Goal: Information Seeking & Learning: Learn about a topic

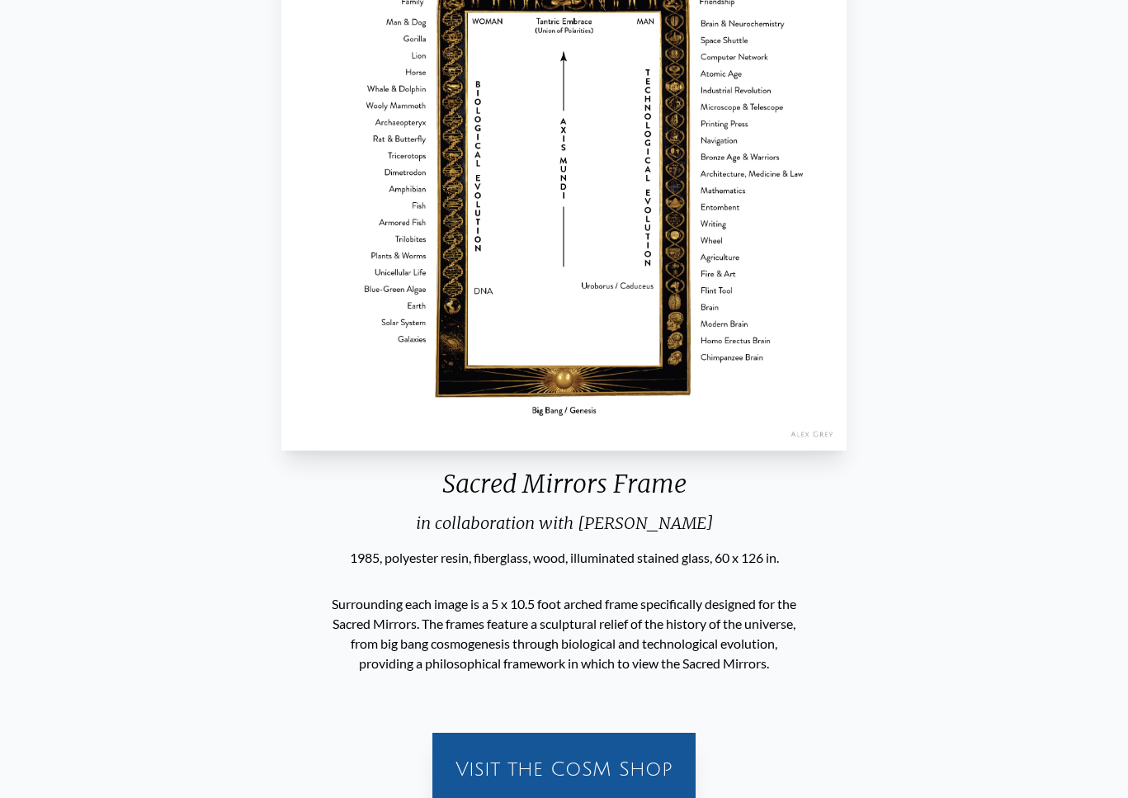
scroll to position [200, 0]
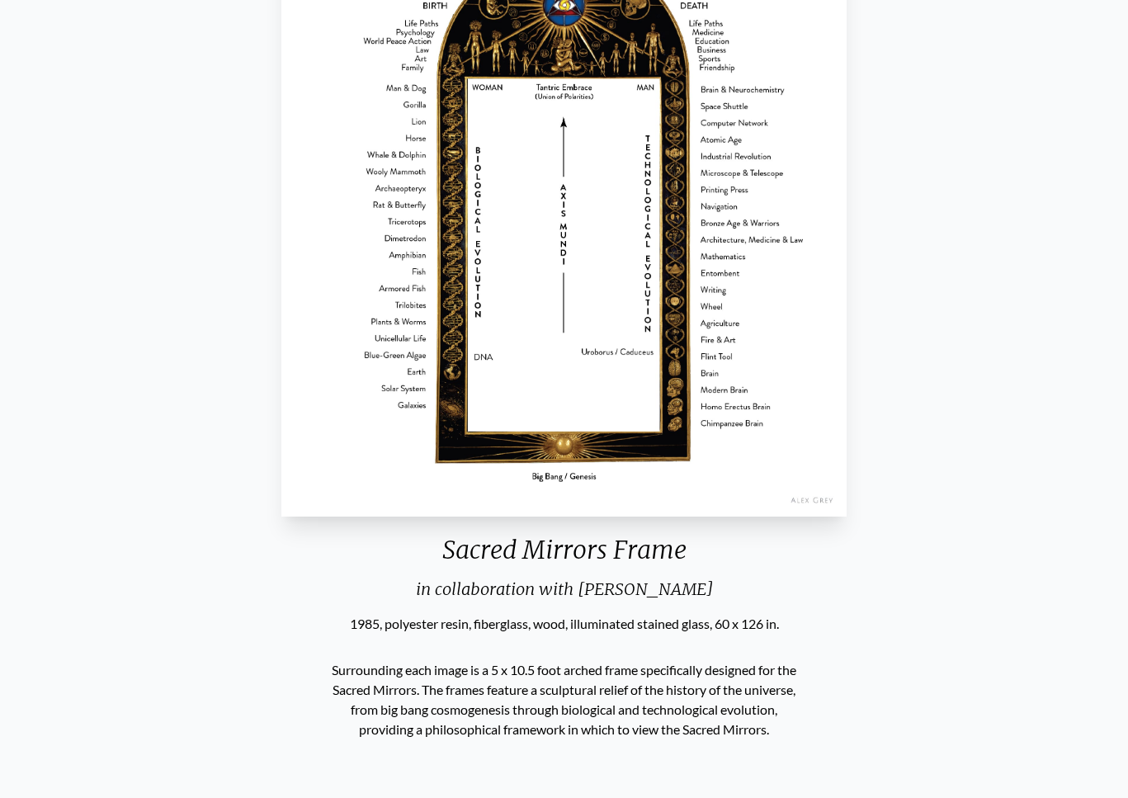
click at [800, 437] on img "6 / 6" at bounding box center [563, 197] width 565 height 639
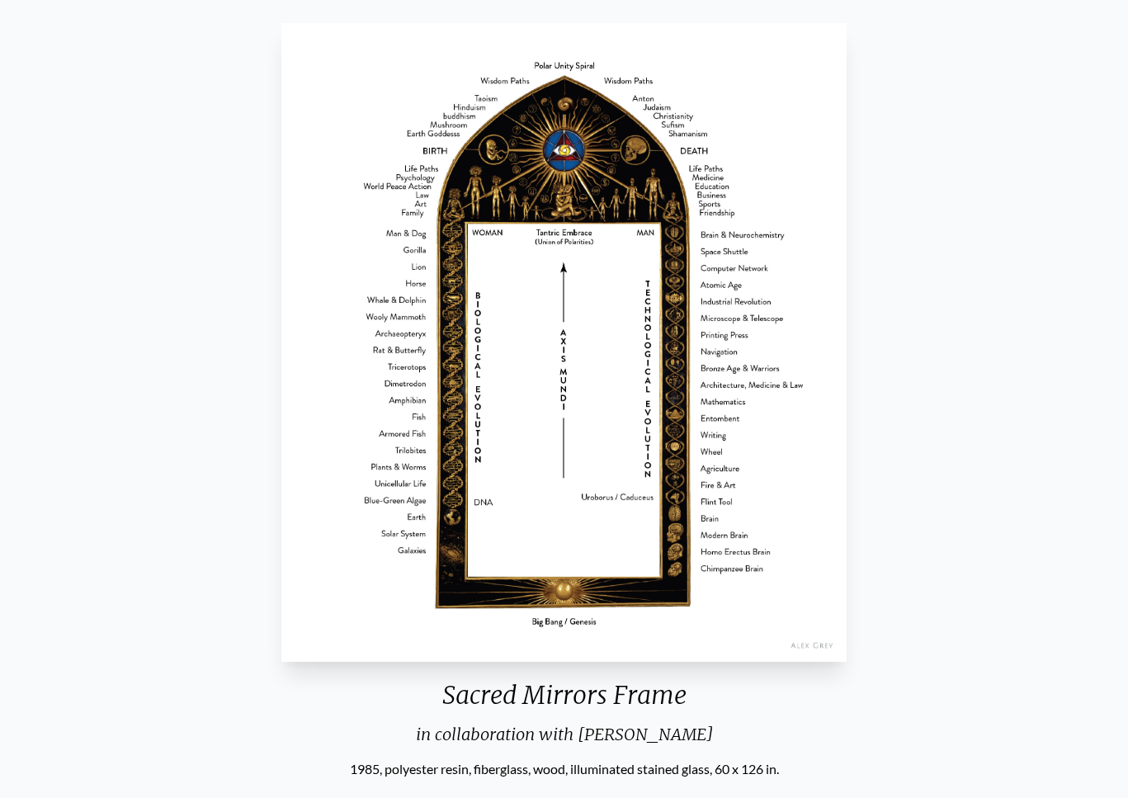
click at [782, 422] on img "6 / 6" at bounding box center [563, 342] width 565 height 639
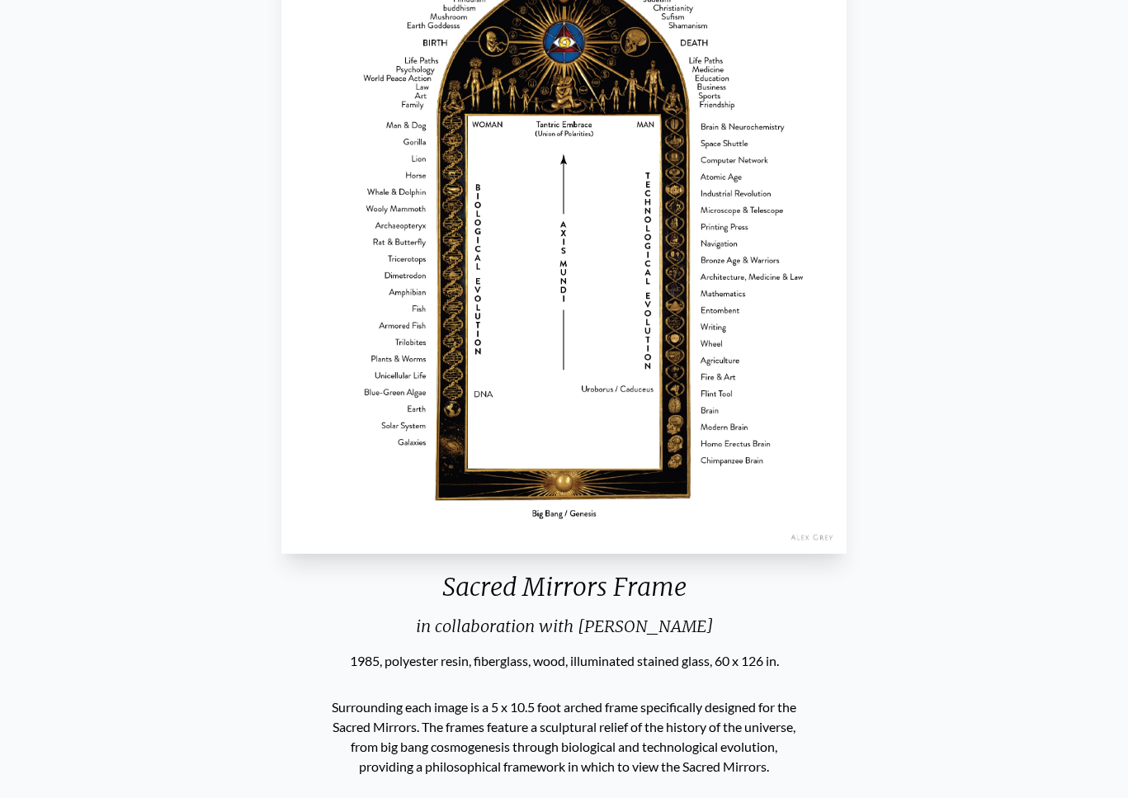
scroll to position [569, 0]
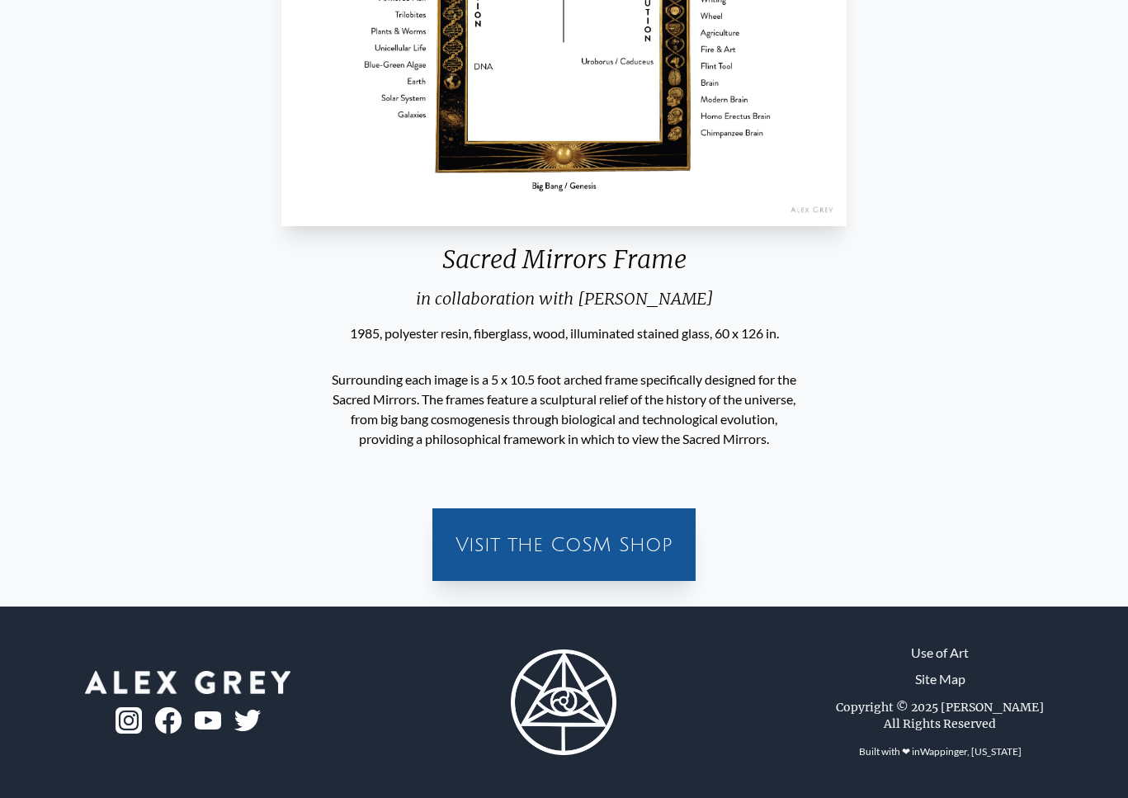
click at [594, 299] on div "in collaboration with [PERSON_NAME]" at bounding box center [564, 305] width 579 height 36
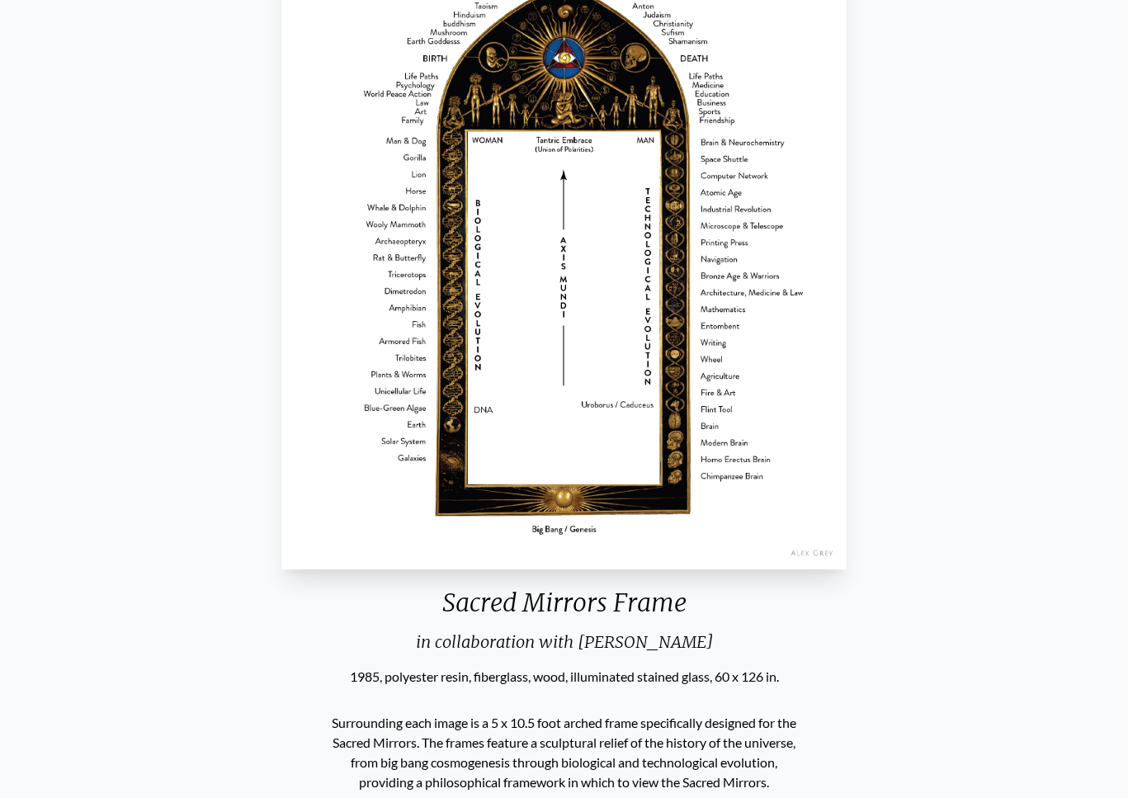
scroll to position [0, 0]
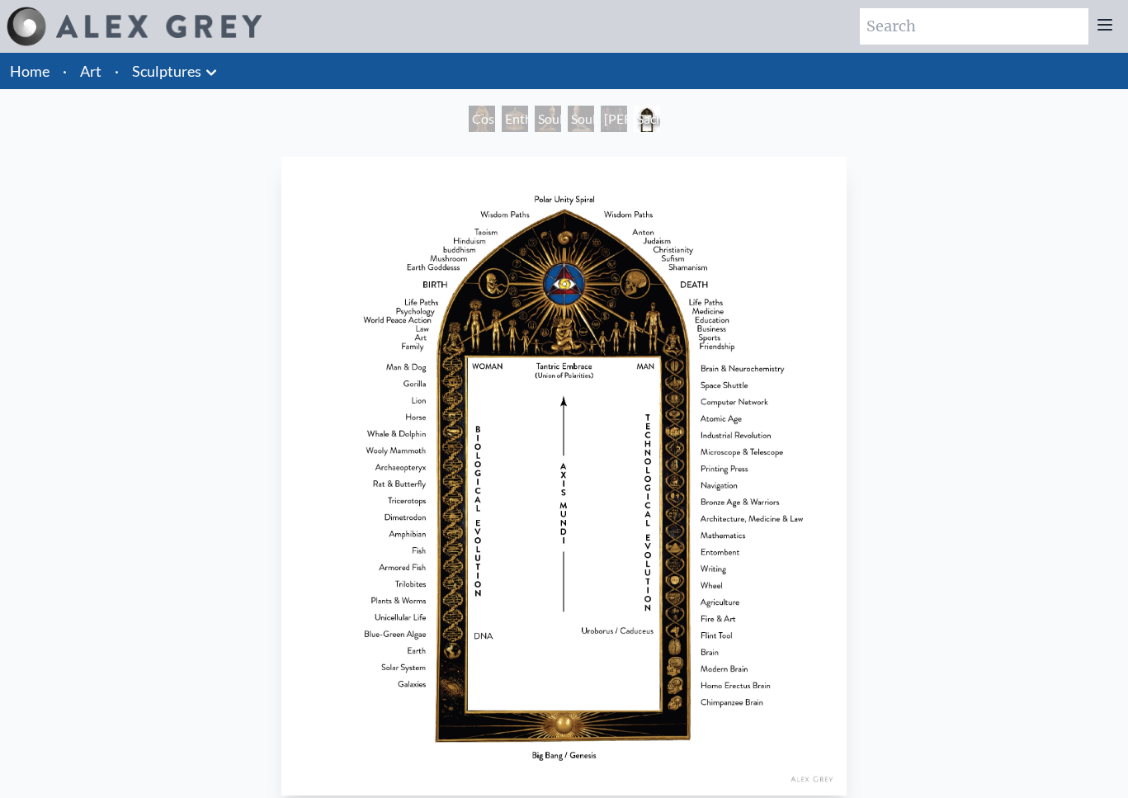
click at [648, 118] on div "Sacred Mirrors Frame" at bounding box center [647, 119] width 26 height 26
click at [535, 115] on div "Soulbird" at bounding box center [548, 119] width 26 height 26
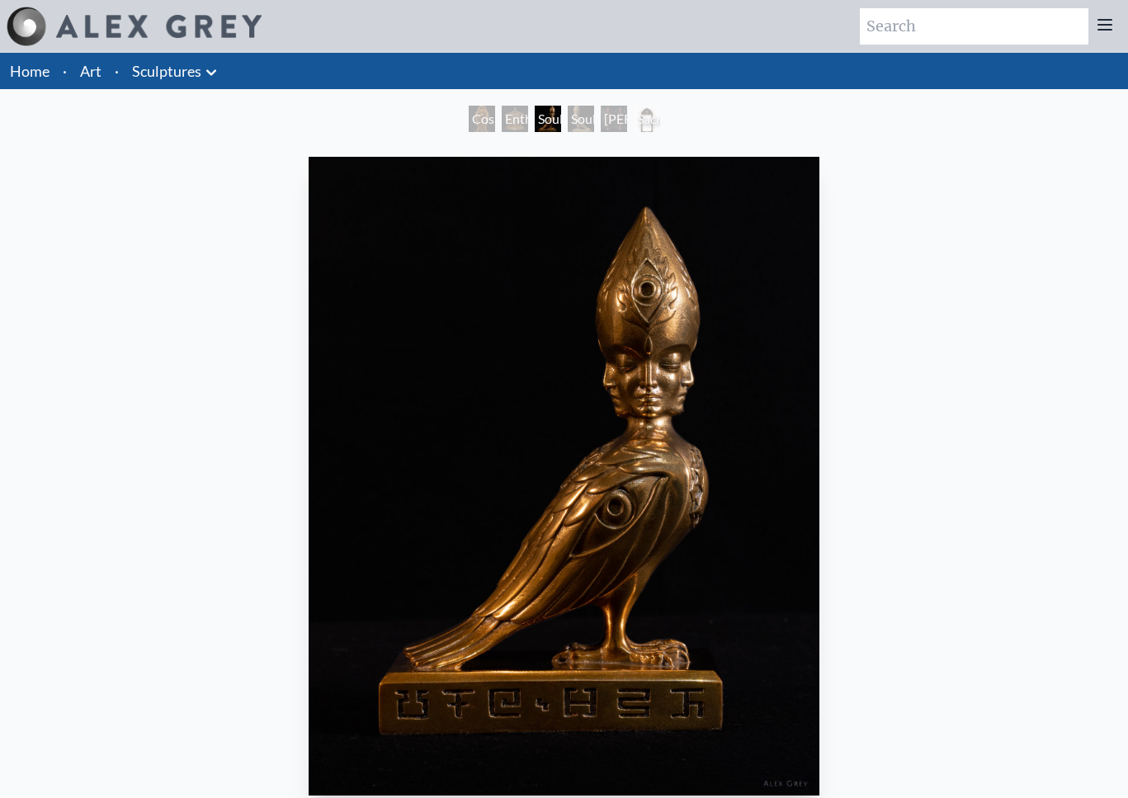
click at [502, 116] on div "Entheurn" at bounding box center [515, 119] width 26 height 26
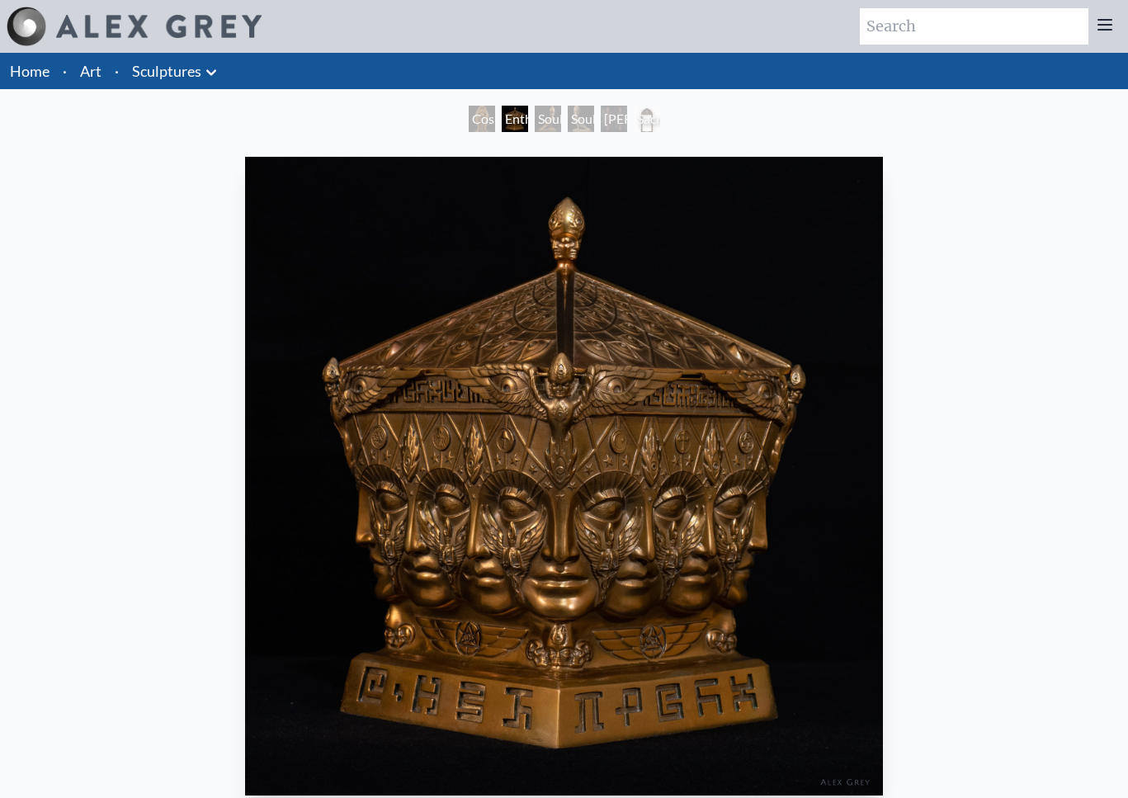
click at [469, 120] on div "Cosmic Mother" at bounding box center [482, 119] width 26 height 26
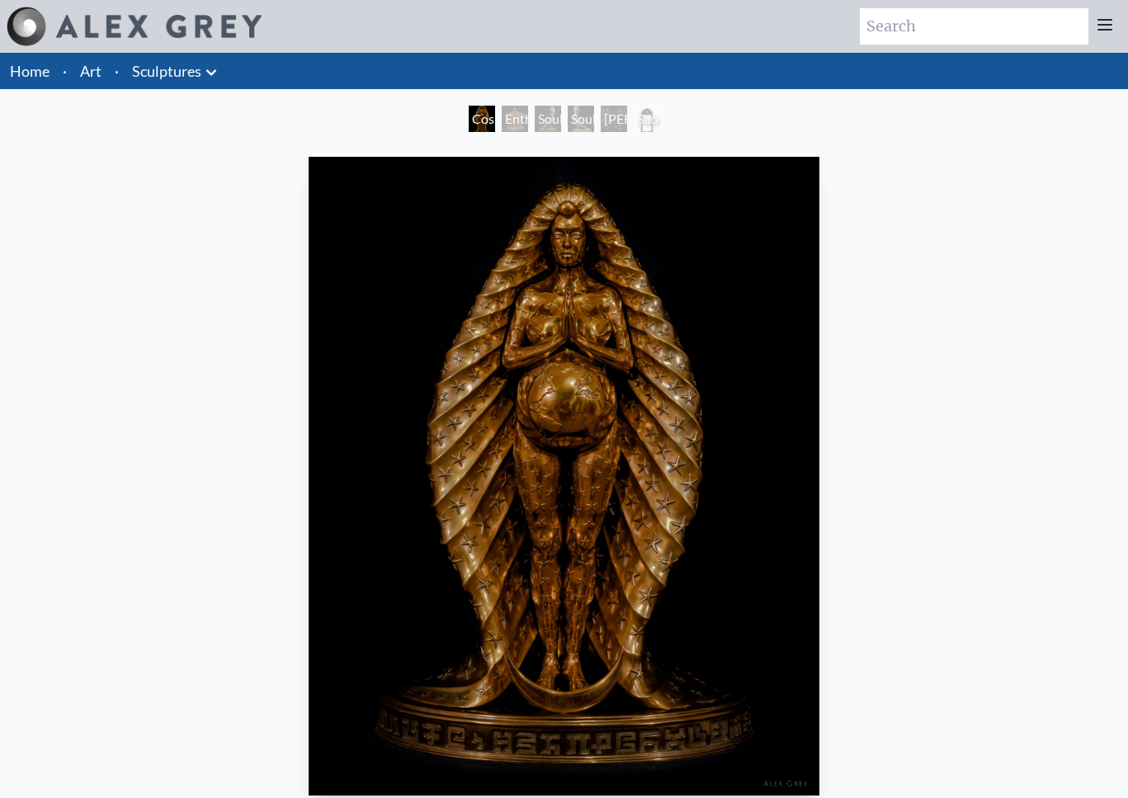
click at [588, 120] on div "Soulbird" at bounding box center [581, 119] width 26 height 26
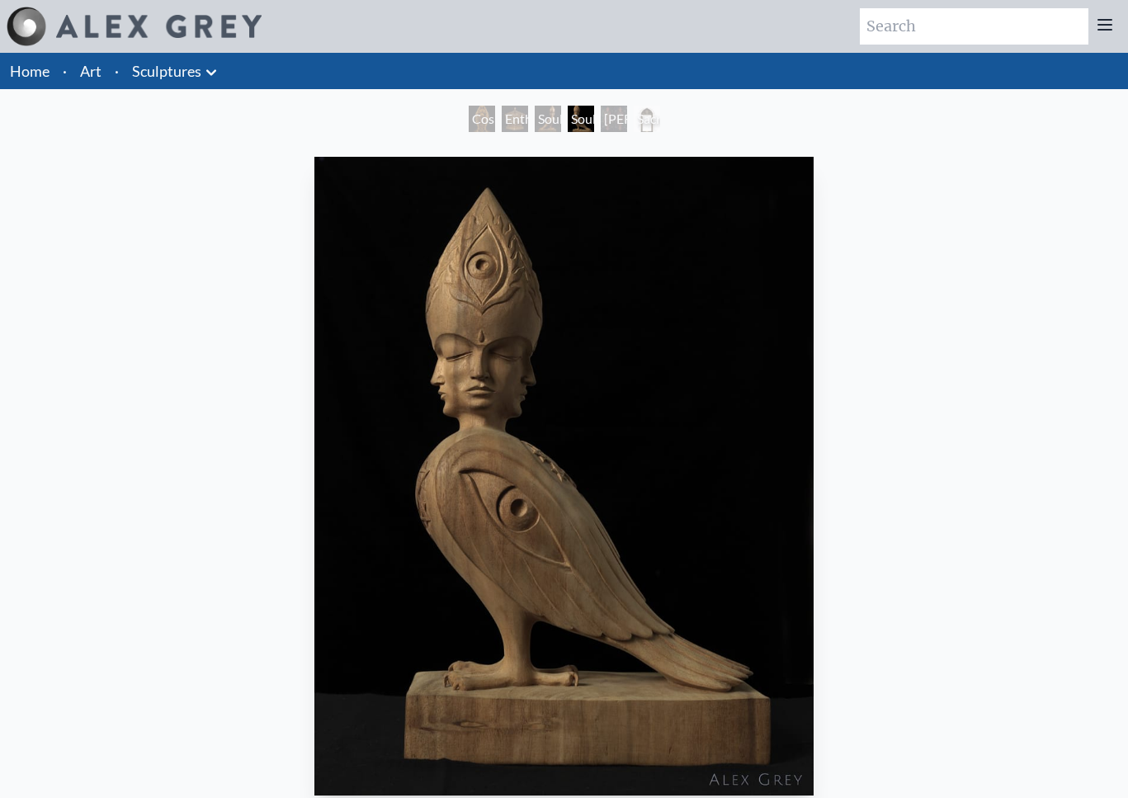
click at [626, 123] on div "[PERSON_NAME] & Eve Doors" at bounding box center [614, 119] width 26 height 26
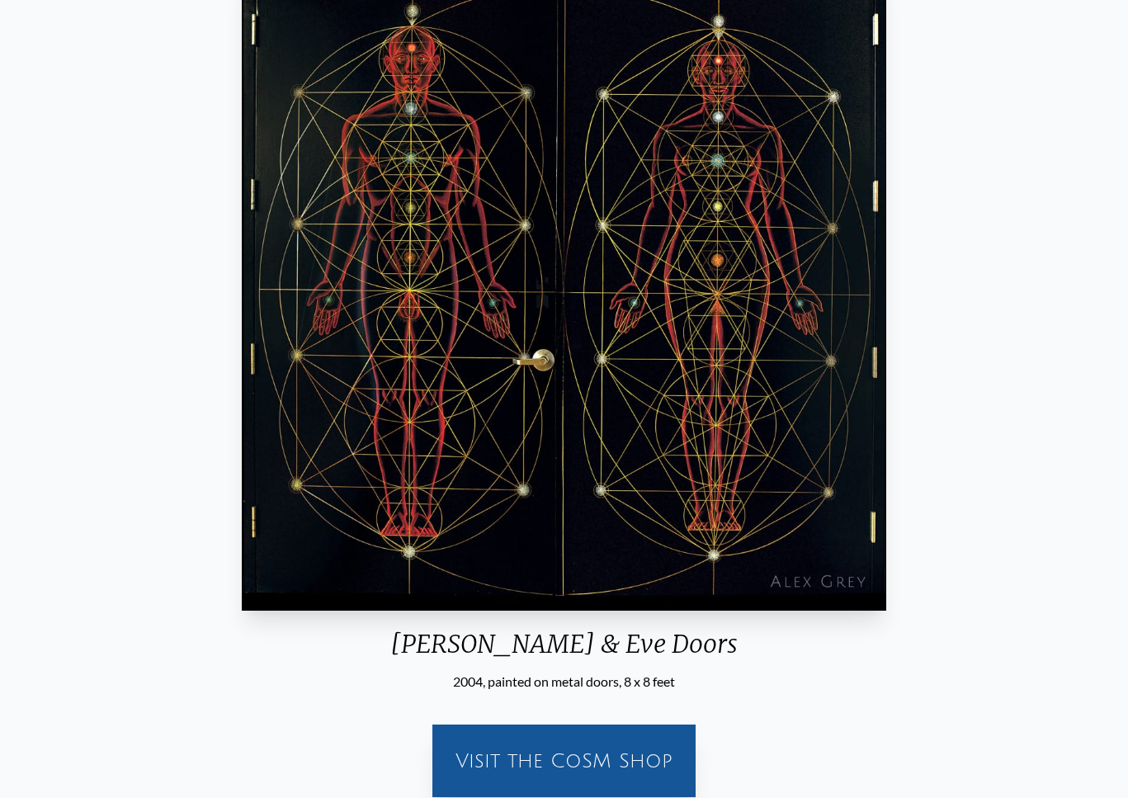
scroll to position [238, 0]
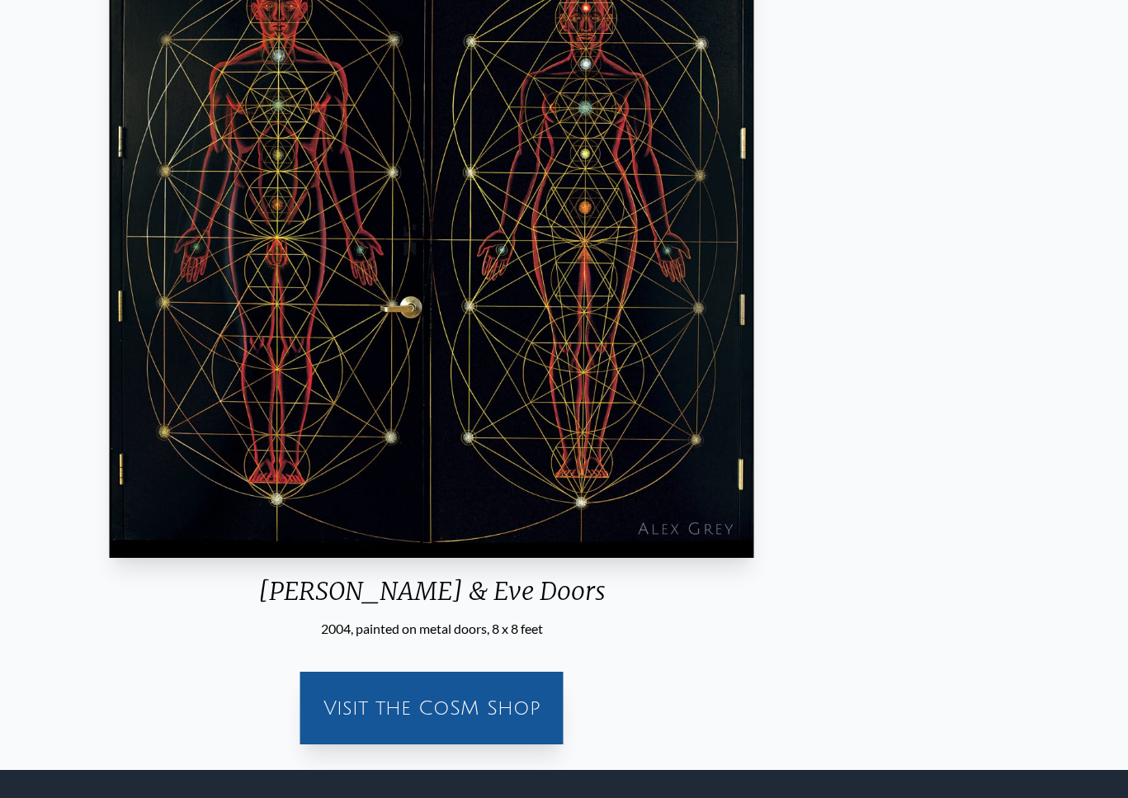
click at [537, 582] on div "[PERSON_NAME] & Eve Doors" at bounding box center [431, 597] width 657 height 43
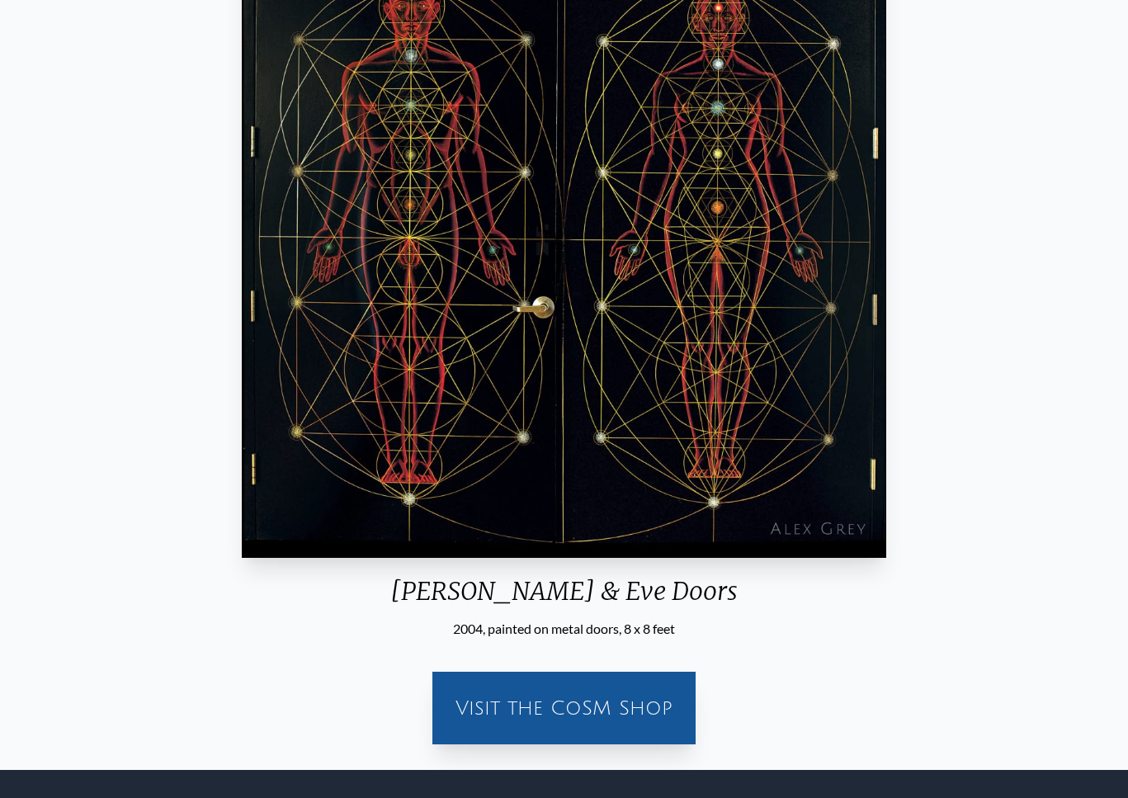
click at [465, 589] on div "[PERSON_NAME] & Eve Doors" at bounding box center [563, 597] width 657 height 43
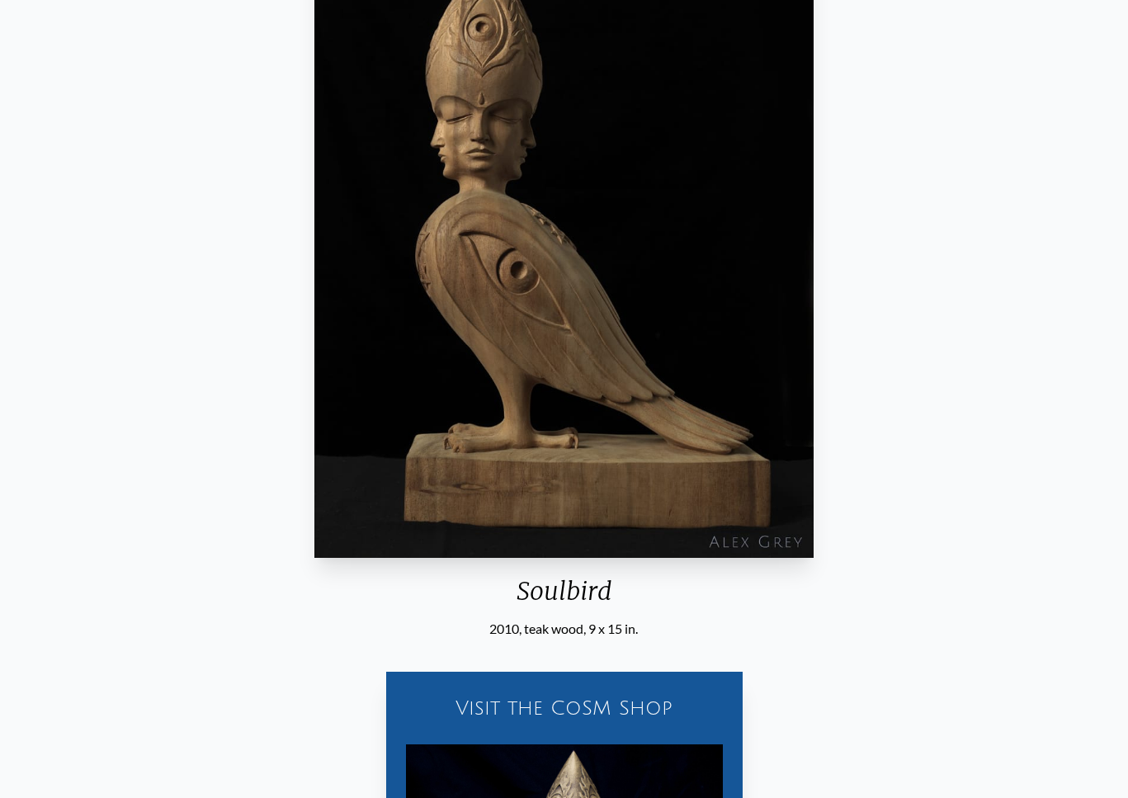
click at [972, 486] on div "Soulbird 2010, teak wood, 9 x 15 in. Visit the CoSM Shop Soulbird - Hand Painte…" at bounding box center [564, 520] width 1102 height 1215
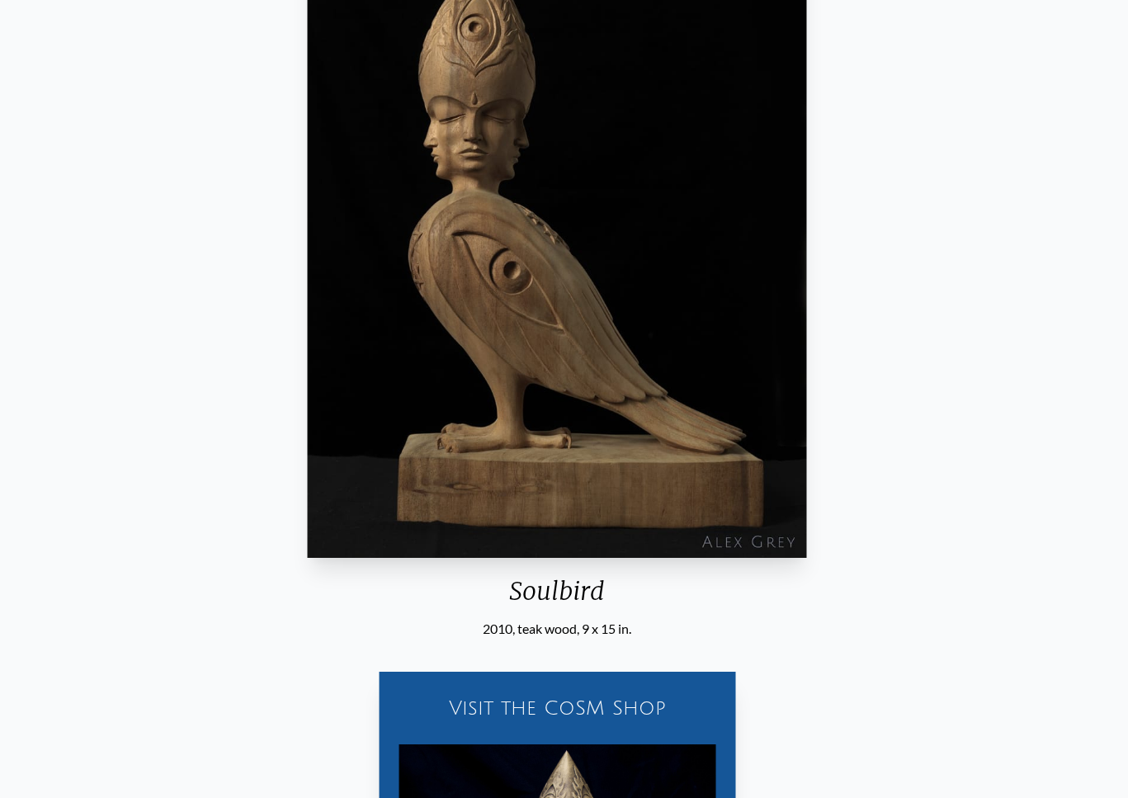
click at [438, 377] on img "4 / 6" at bounding box center [557, 238] width 499 height 639
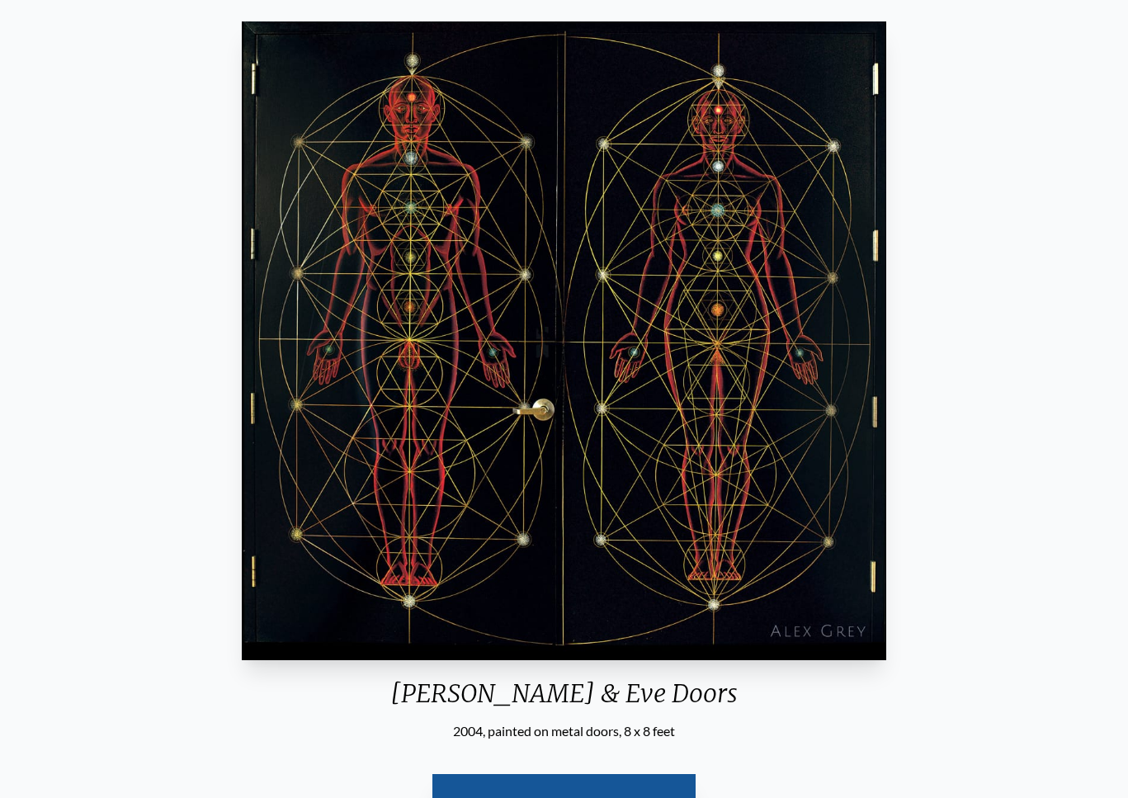
scroll to position [119, 0]
